Goal: Task Accomplishment & Management: Use online tool/utility

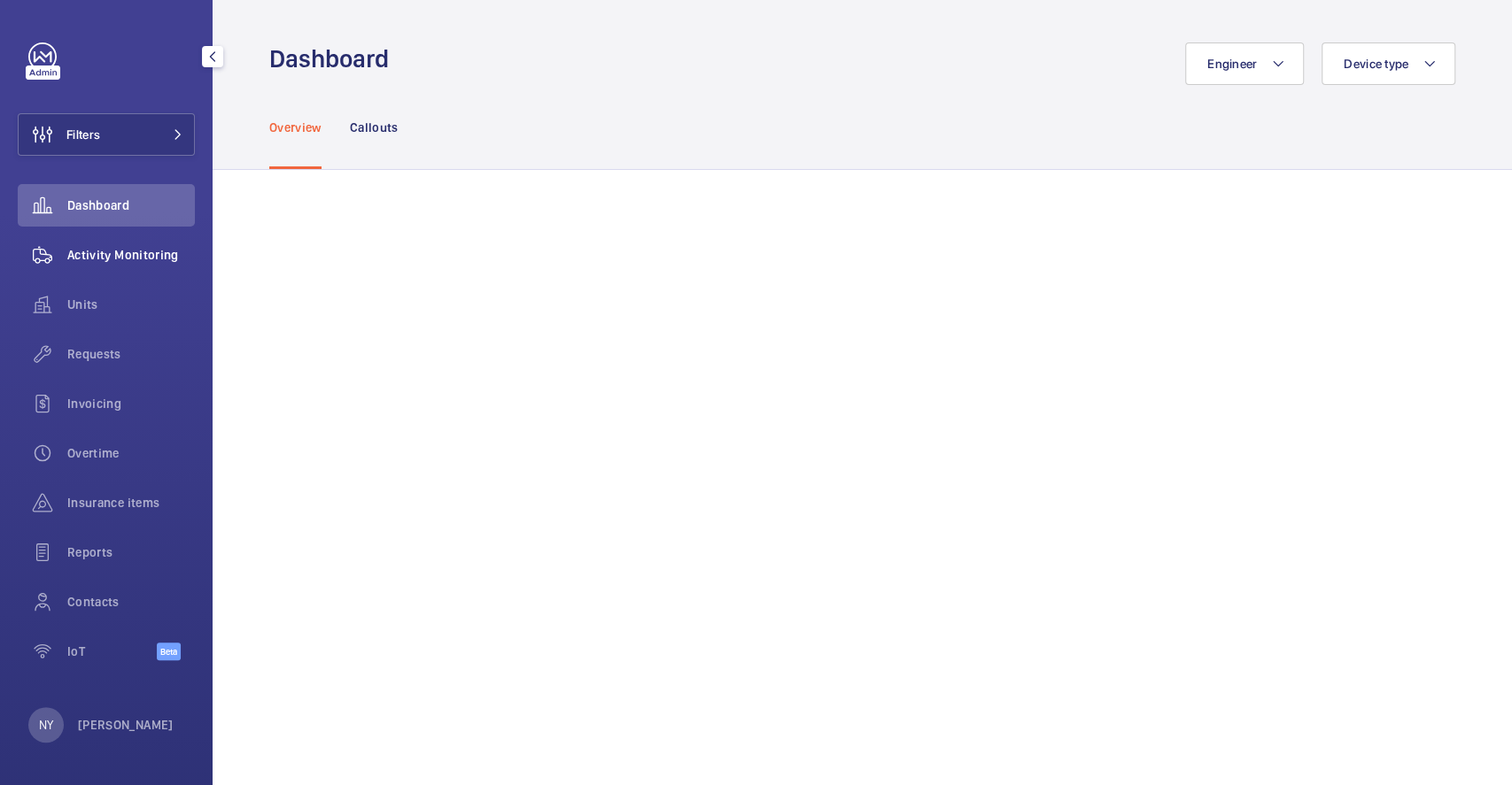
click at [153, 252] on span "Activity Monitoring" at bounding box center [131, 255] width 127 height 18
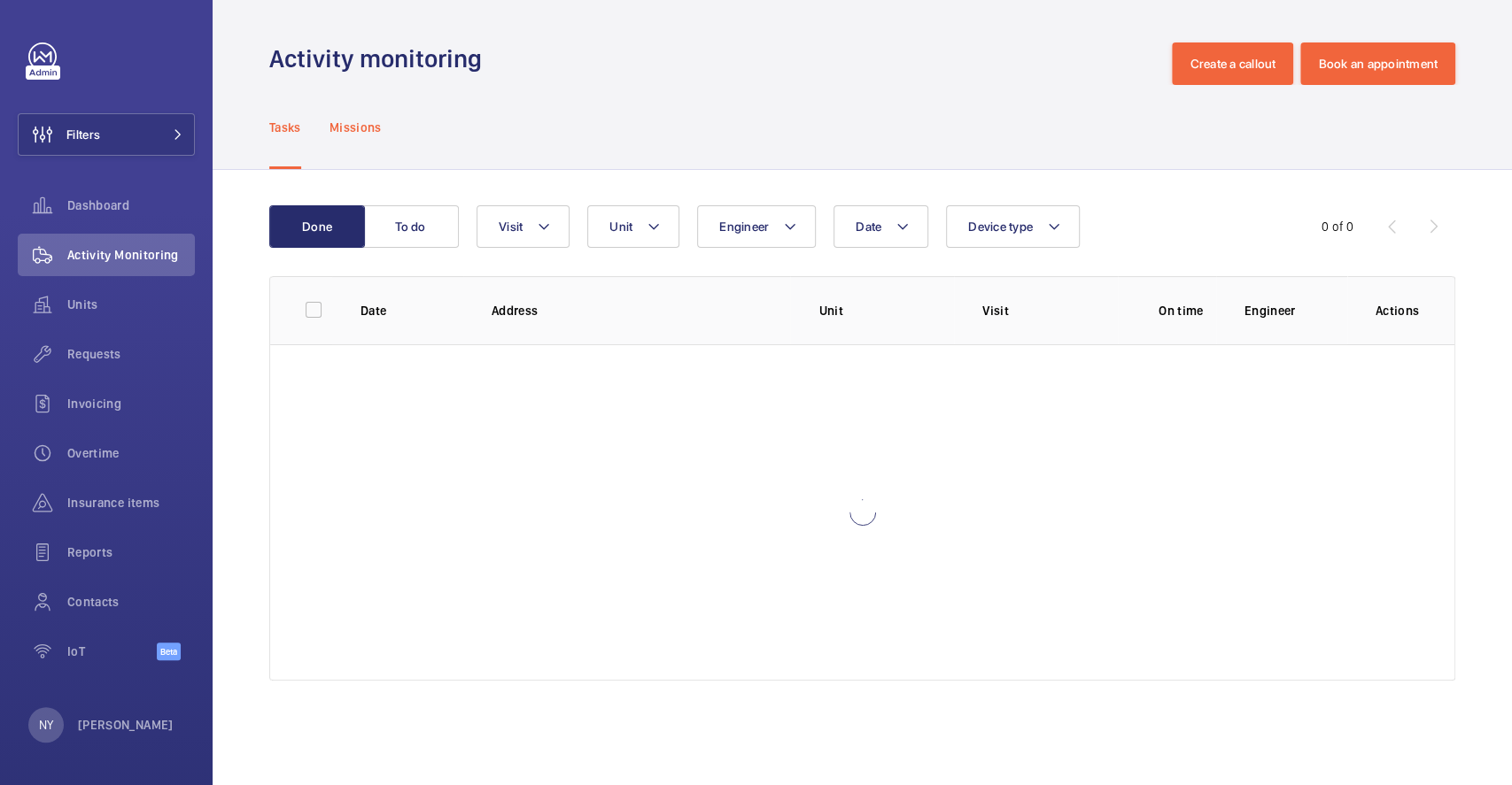
click at [340, 133] on p "Missions" at bounding box center [356, 127] width 52 height 18
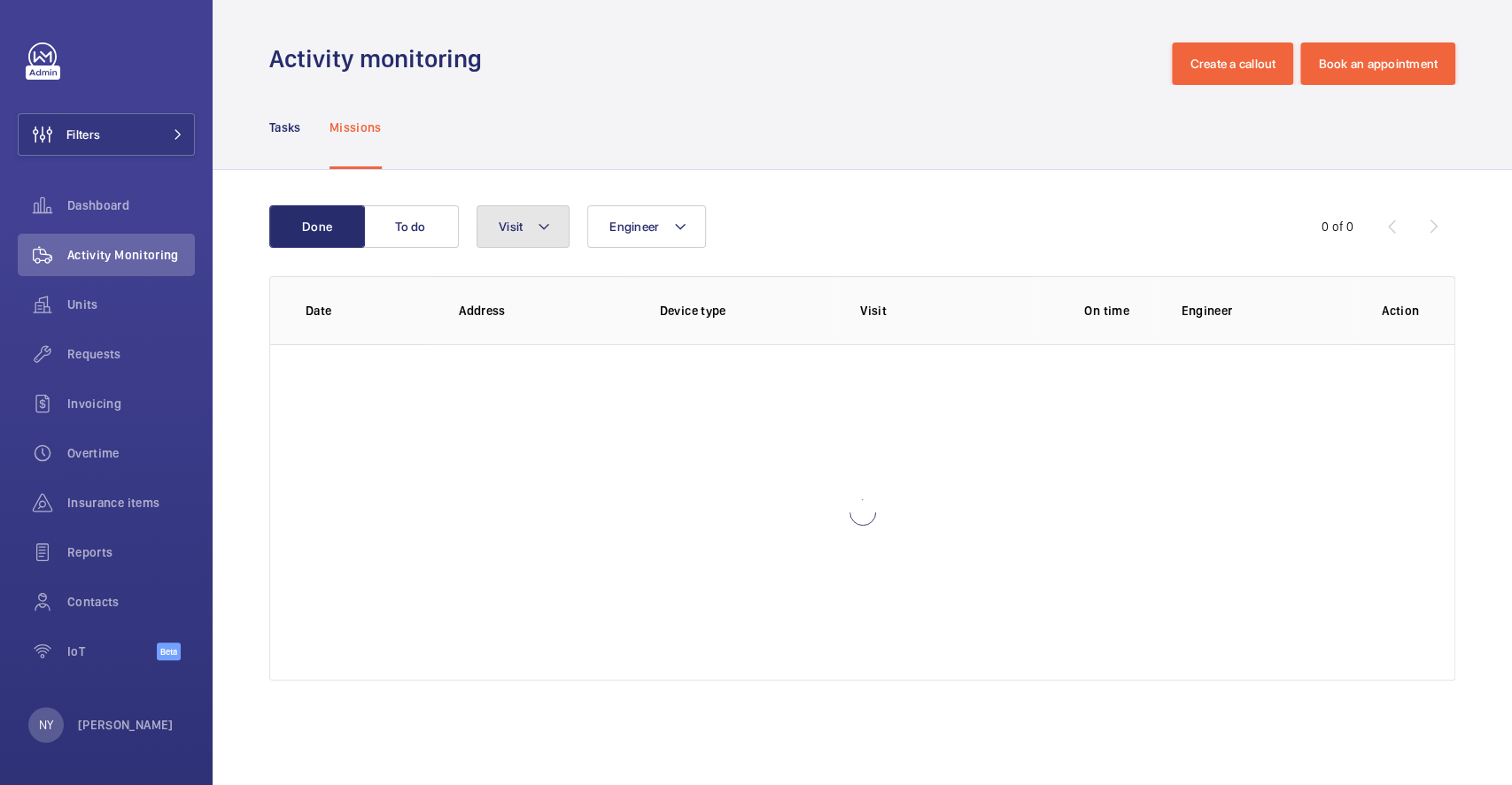
click at [543, 225] on mat-icon at bounding box center [544, 226] width 14 height 22
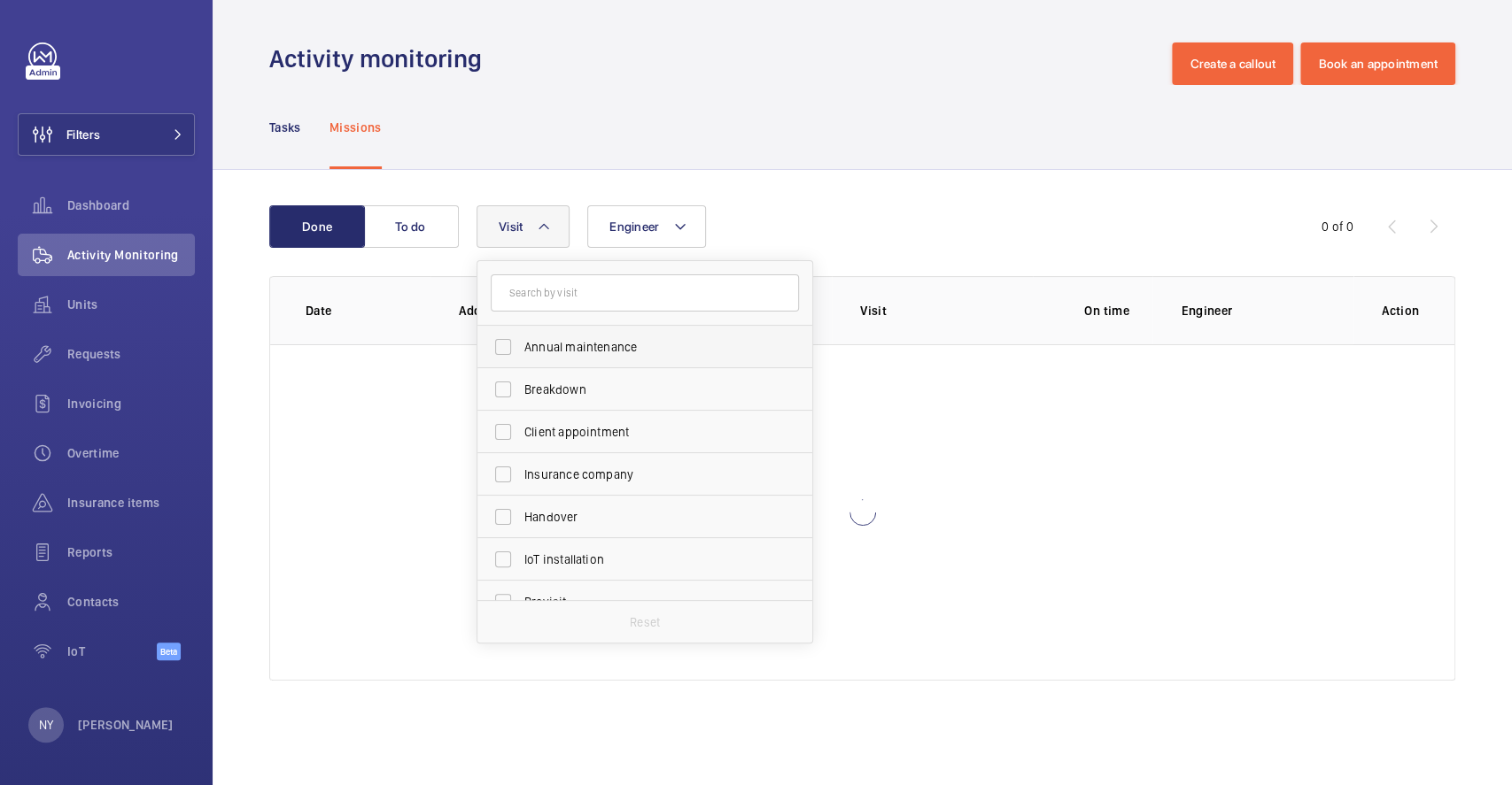
click at [552, 356] on span "Annual maintenance" at bounding box center [646, 347] width 244 height 18
click at [521, 356] on input "Annual maintenance" at bounding box center [503, 346] width 35 height 35
checkbox input "true"
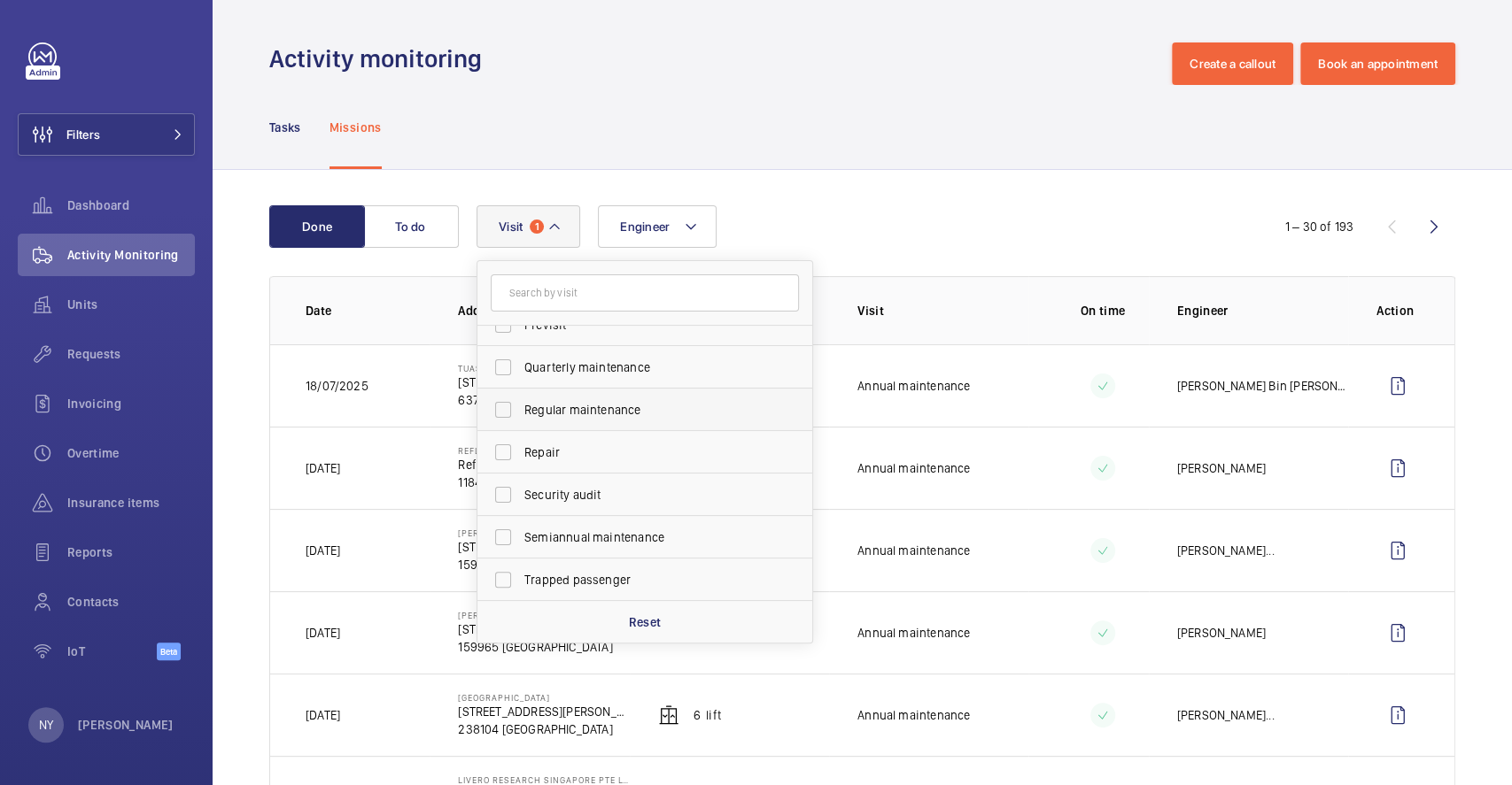
click at [647, 389] on label "Regular maintenance" at bounding box center [632, 410] width 309 height 42
click at [521, 392] on input "Regular maintenance" at bounding box center [503, 410] width 35 height 35
checkbox input "true"
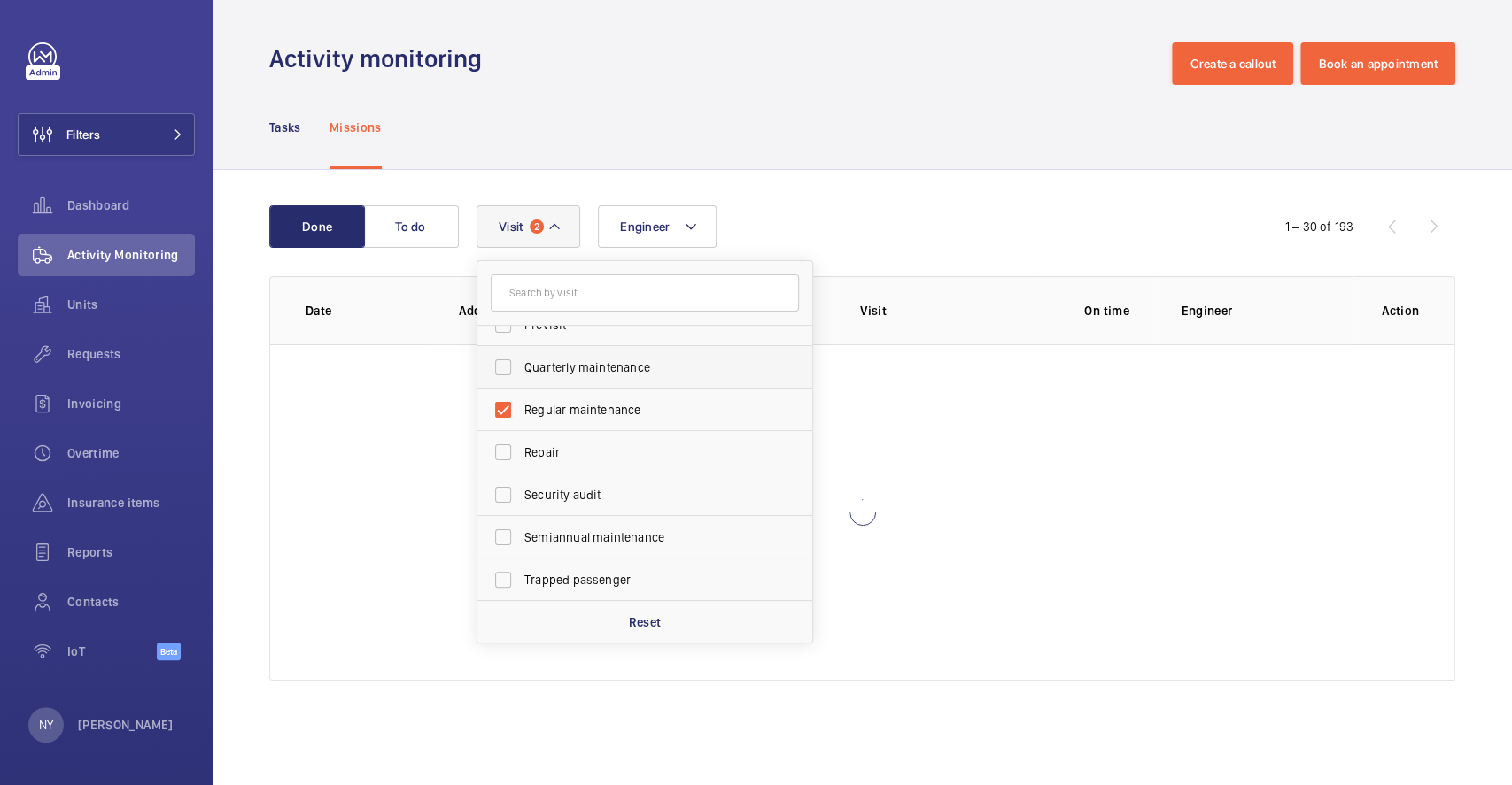
click at [647, 370] on span "Quarterly maintenance" at bounding box center [646, 367] width 244 height 18
click at [521, 370] on input "Quarterly maintenance" at bounding box center [503, 367] width 35 height 35
checkbox input "true"
click at [650, 534] on span "Semiannual maintenance" at bounding box center [646, 538] width 244 height 18
click at [521, 534] on input "Semiannual maintenance" at bounding box center [503, 537] width 35 height 35
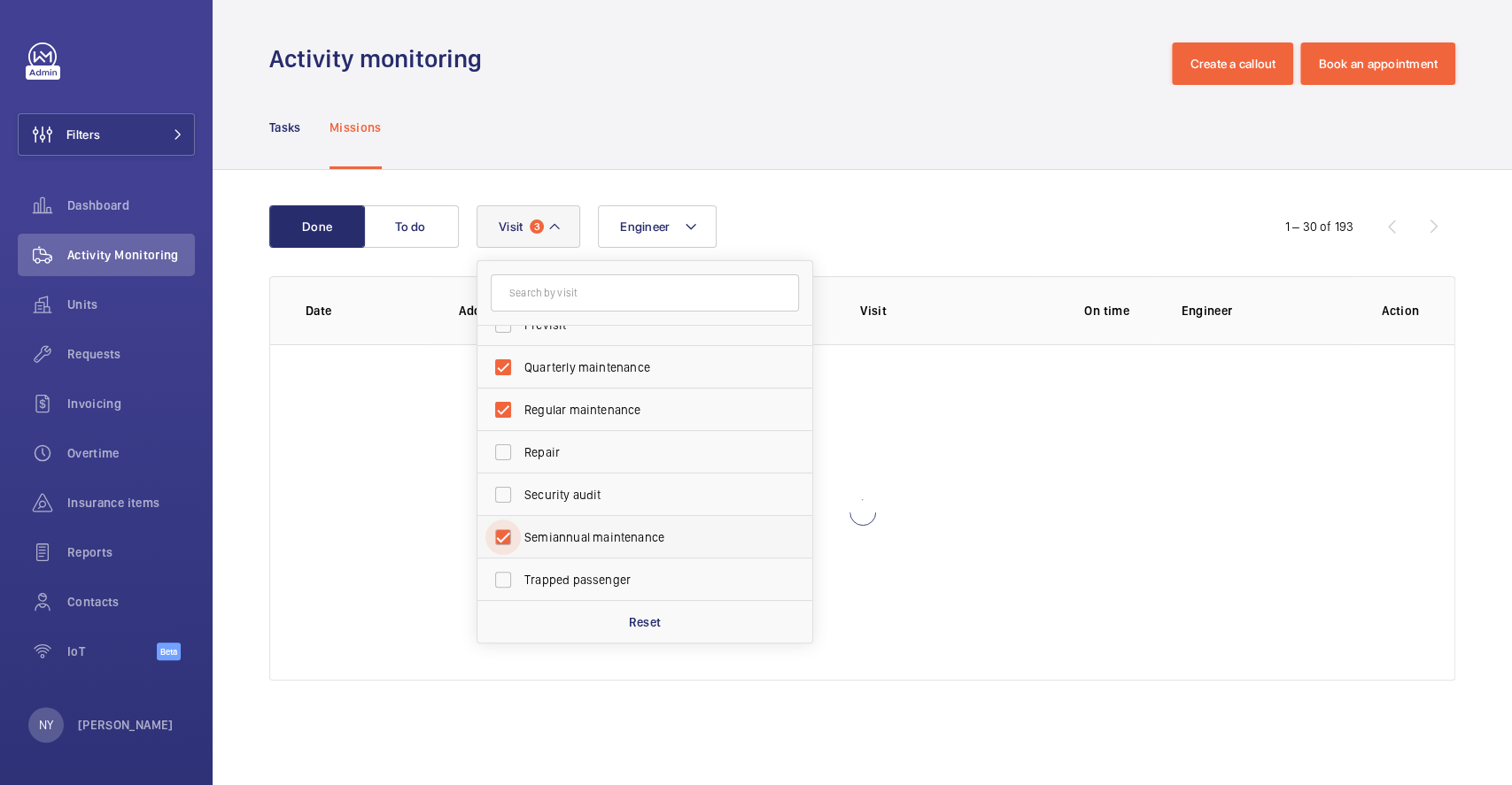
checkbox input "true"
click at [122, 117] on button "Filters" at bounding box center [107, 134] width 177 height 42
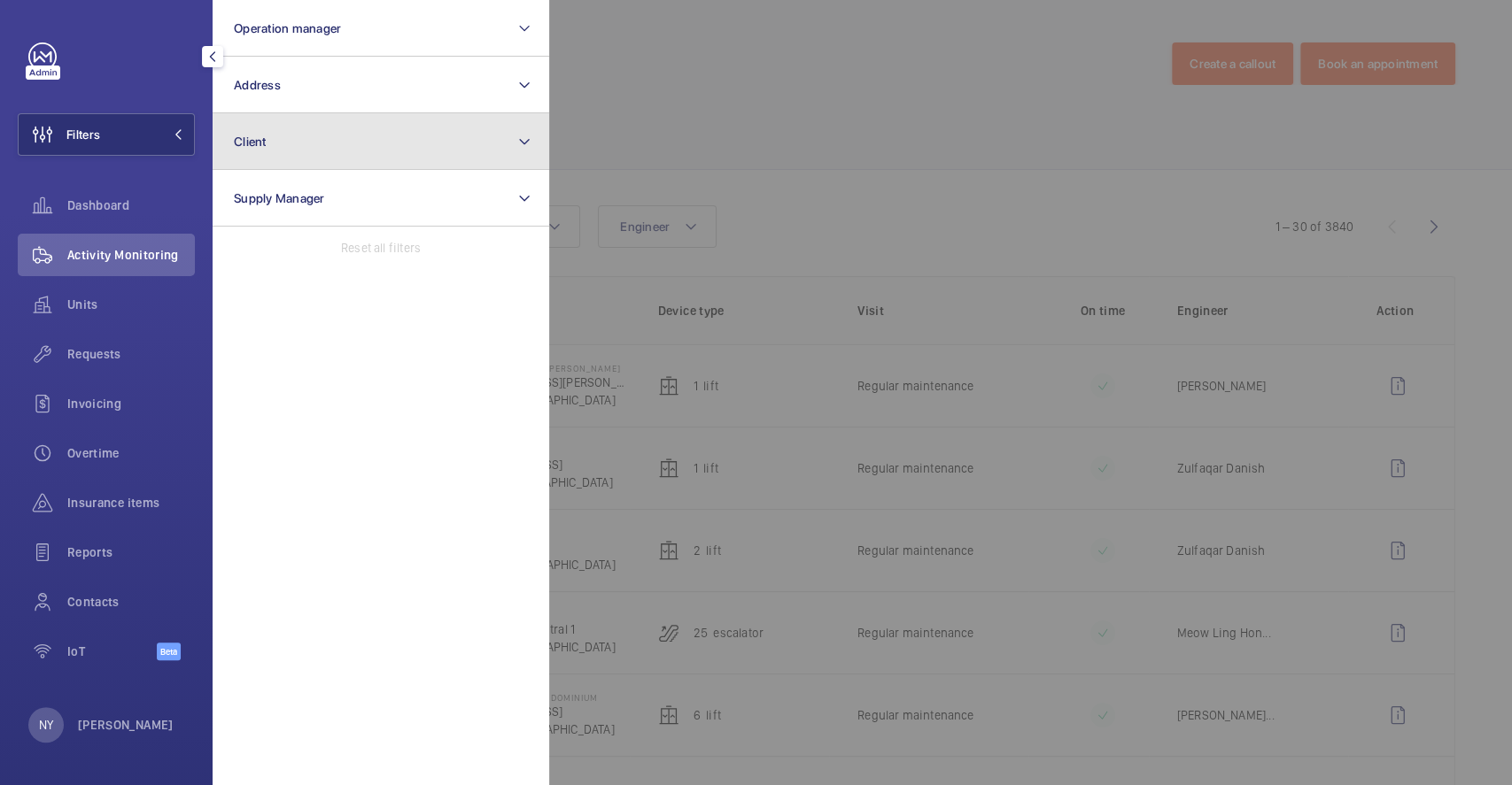
click at [329, 145] on button "Client" at bounding box center [381, 142] width 337 height 57
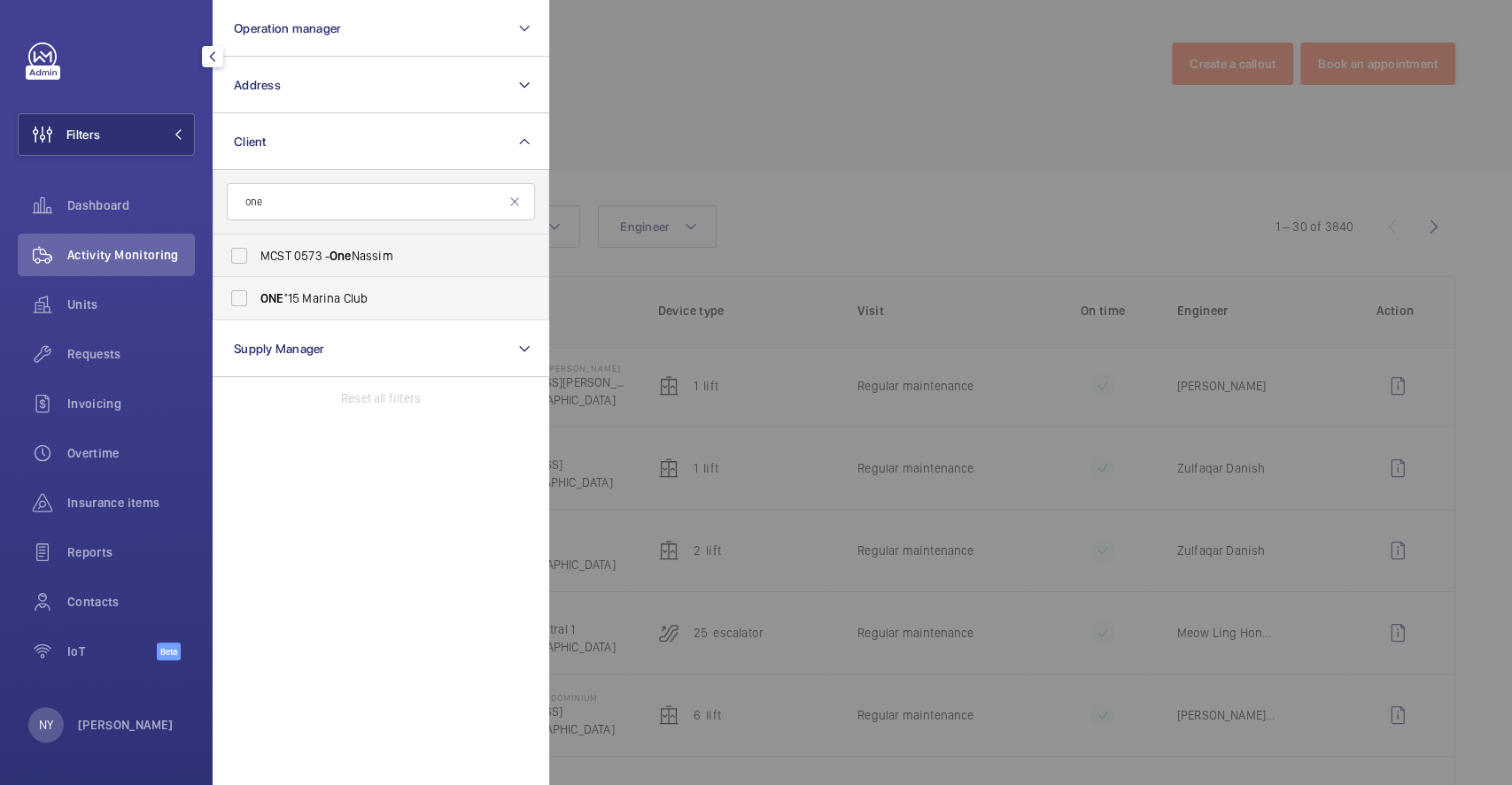
type input "one"
click at [383, 297] on span "ONE °15 Marina Club" at bounding box center [383, 299] width 244 height 18
click at [257, 297] on input "ONE °15 Marina Club" at bounding box center [238, 298] width 35 height 35
checkbox input "true"
click at [907, 115] on div at bounding box center [1304, 392] width 1512 height 785
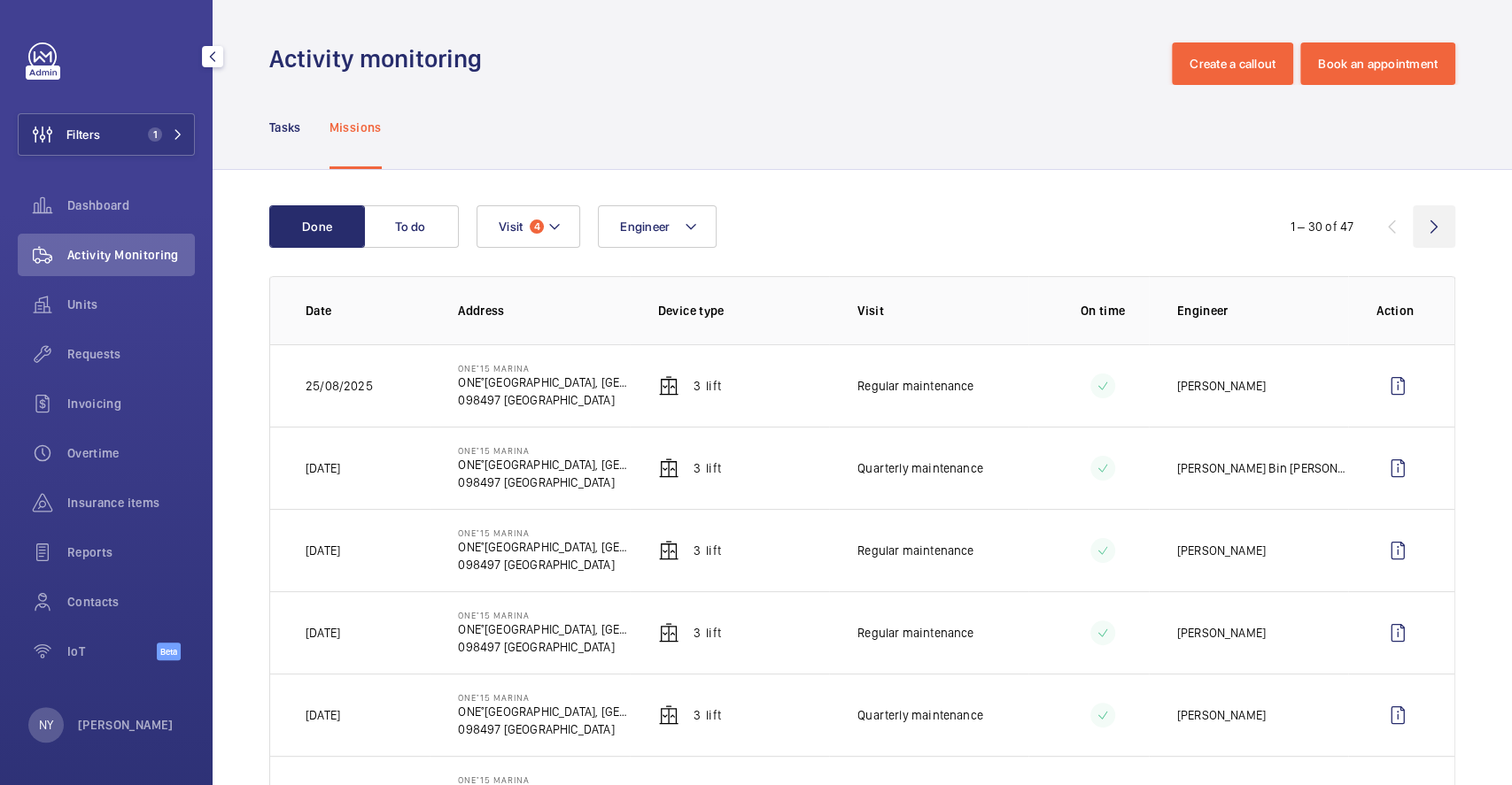
click at [1413, 232] on wm-front-icon-button at bounding box center [1433, 226] width 42 height 42
click at [1375, 233] on wm-front-icon-button at bounding box center [1391, 226] width 42 height 42
click at [78, 722] on p "[PERSON_NAME]" at bounding box center [125, 725] width 96 height 18
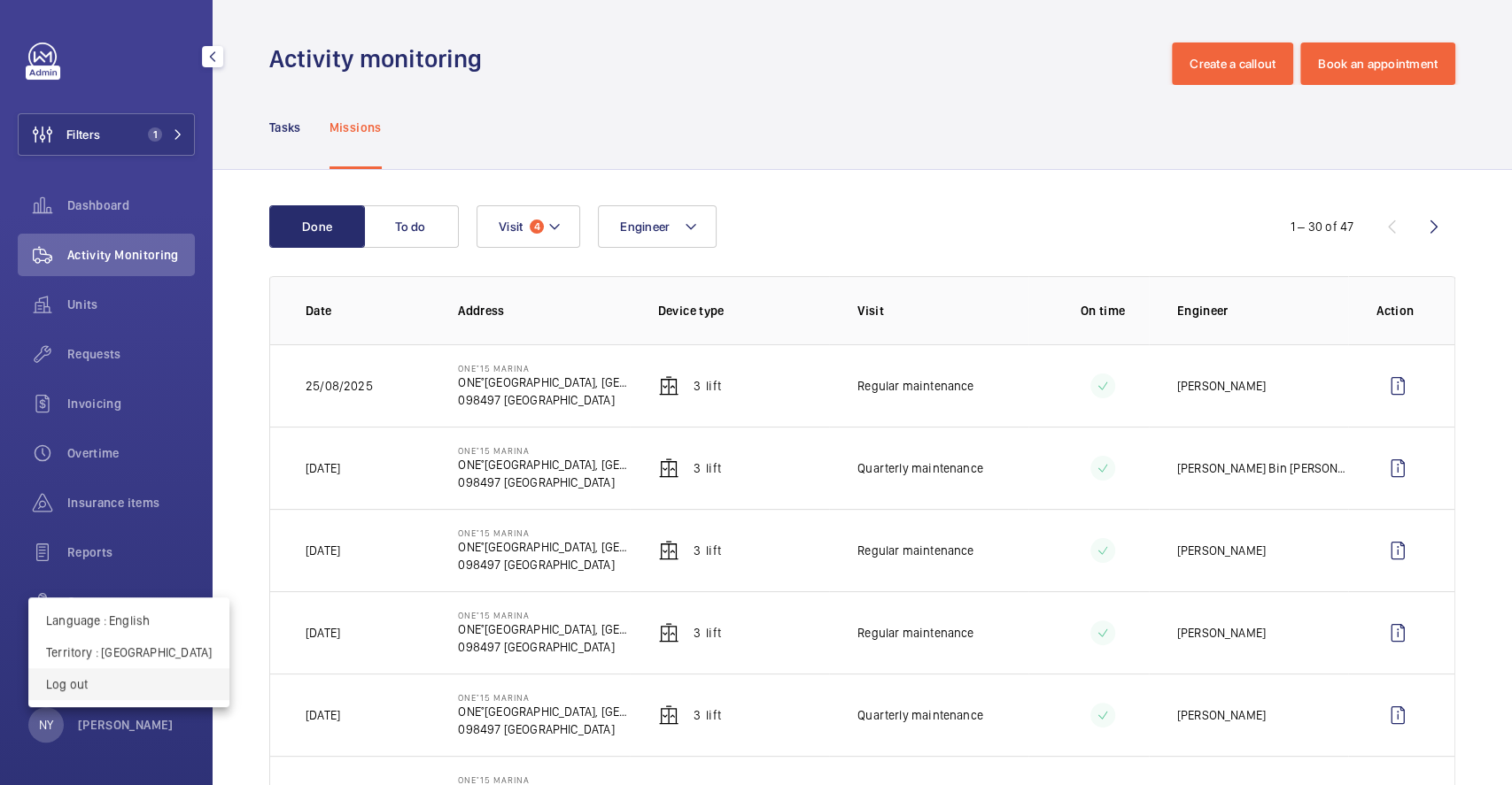
click at [126, 683] on p "Log out" at bounding box center [129, 685] width 166 height 18
